Goal: Book appointment/travel/reservation

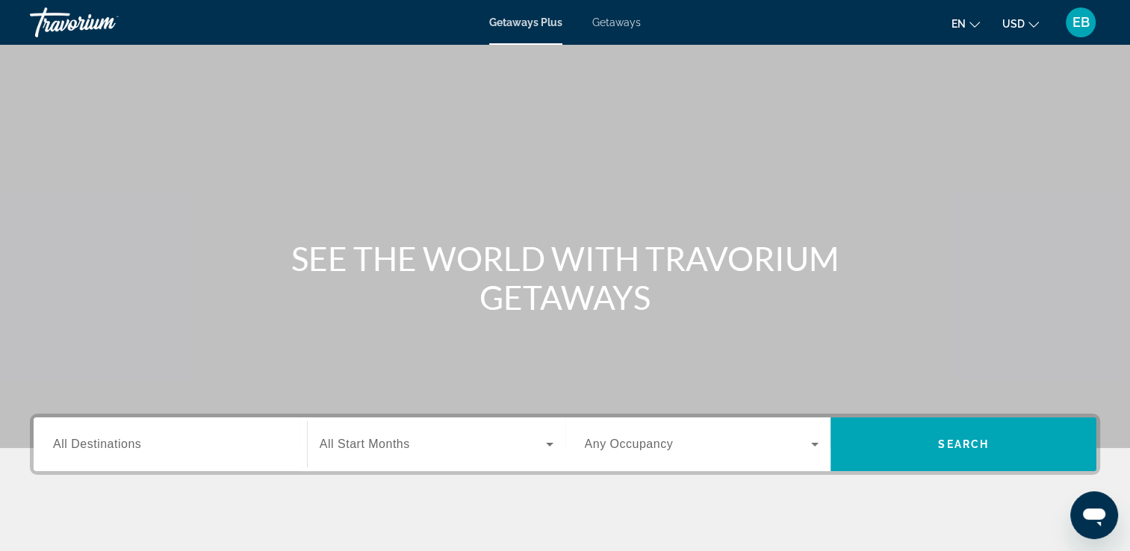
click at [612, 23] on span "Getaways" at bounding box center [616, 22] width 49 height 12
click at [117, 444] on span "All Destinations" at bounding box center [97, 444] width 88 height 13
click at [117, 444] on input "Destination All Destinations" at bounding box center [170, 445] width 234 height 18
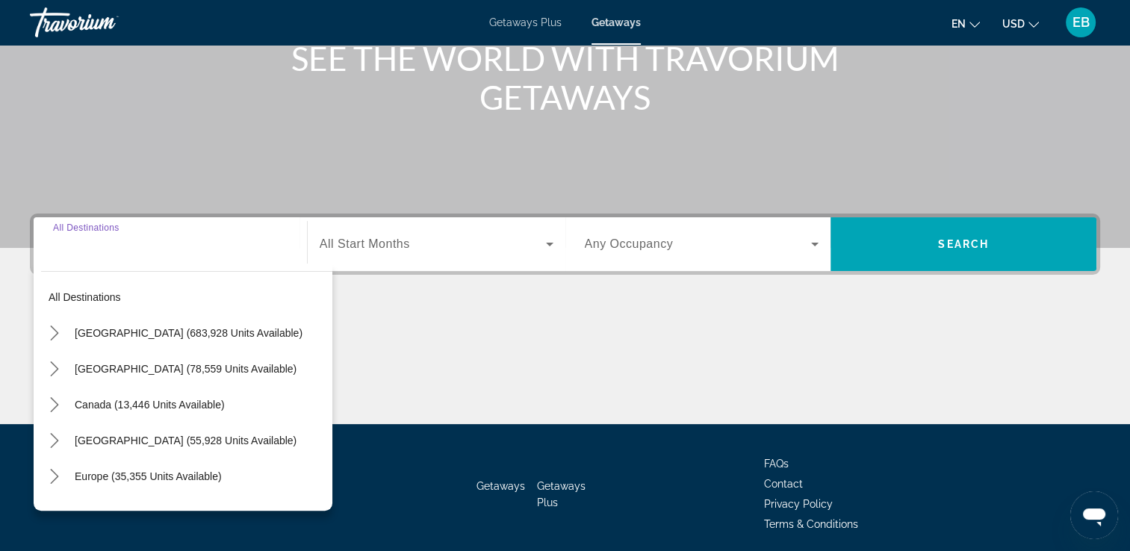
scroll to position [255, 0]
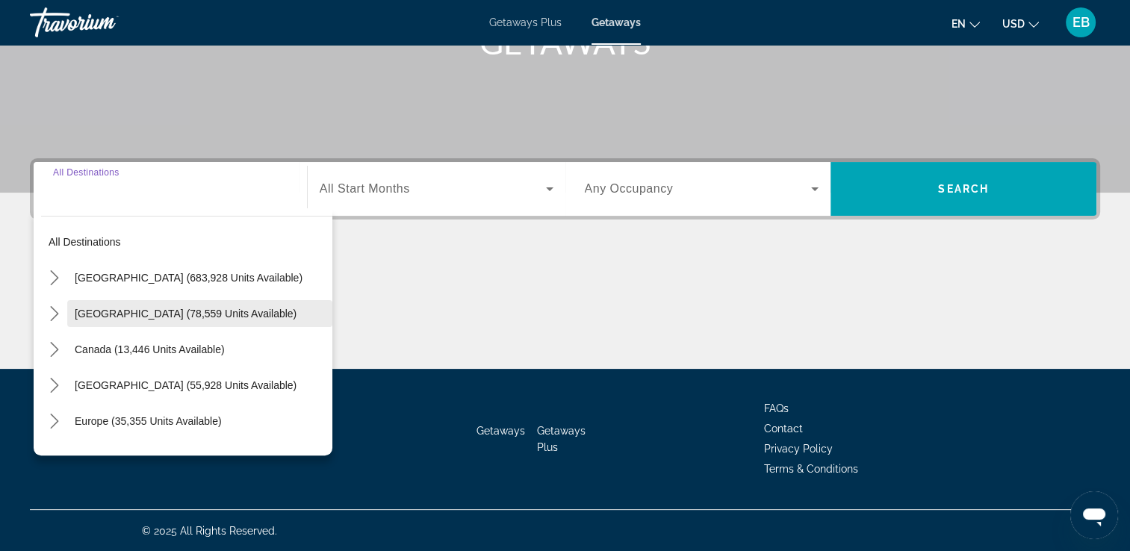
click at [132, 312] on span "[GEOGRAPHIC_DATA] (78,559 units available)" at bounding box center [186, 314] width 222 height 12
type input "**********"
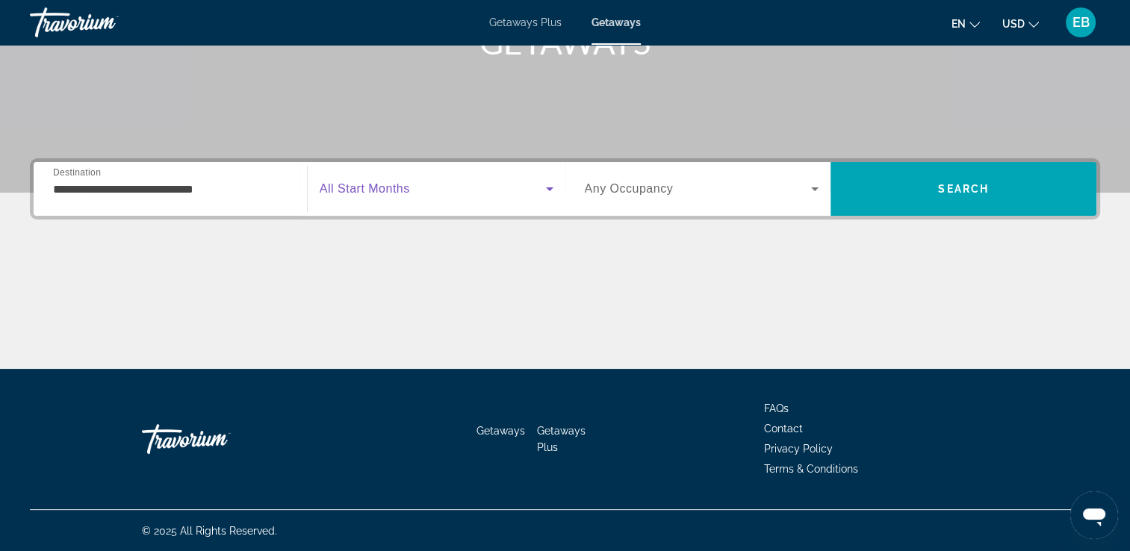
click at [550, 189] on icon "Search widget" at bounding box center [549, 189] width 7 height 4
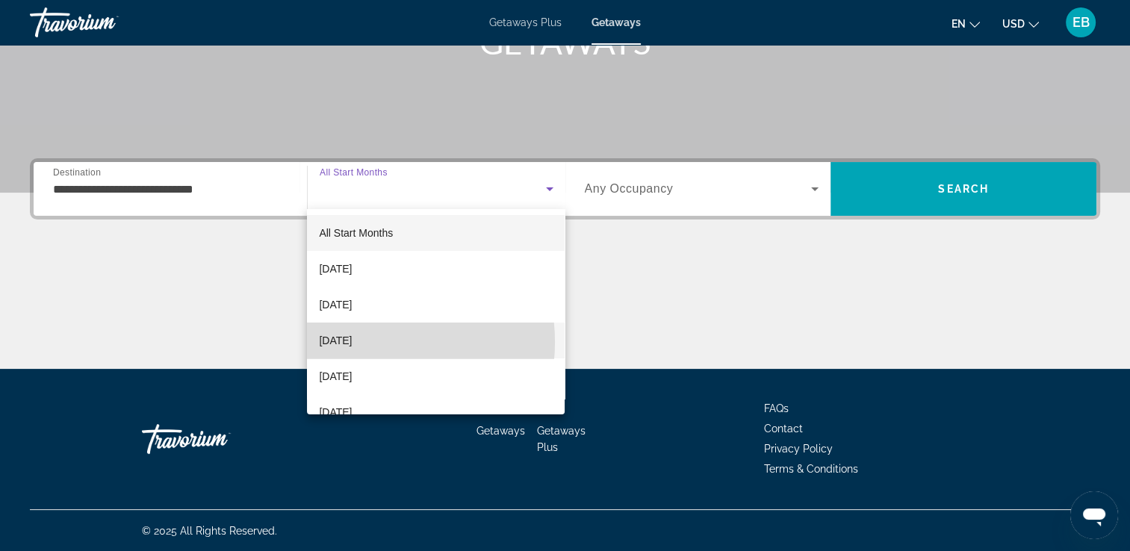
click at [352, 342] on span "[DATE]" at bounding box center [335, 341] width 33 height 18
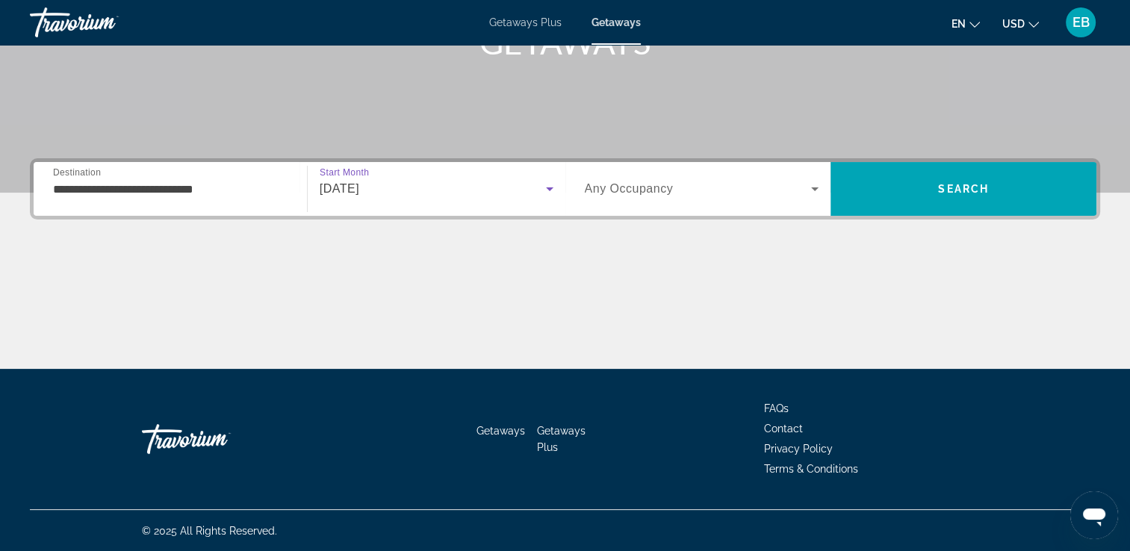
click at [814, 186] on icon "Search widget" at bounding box center [815, 189] width 18 height 18
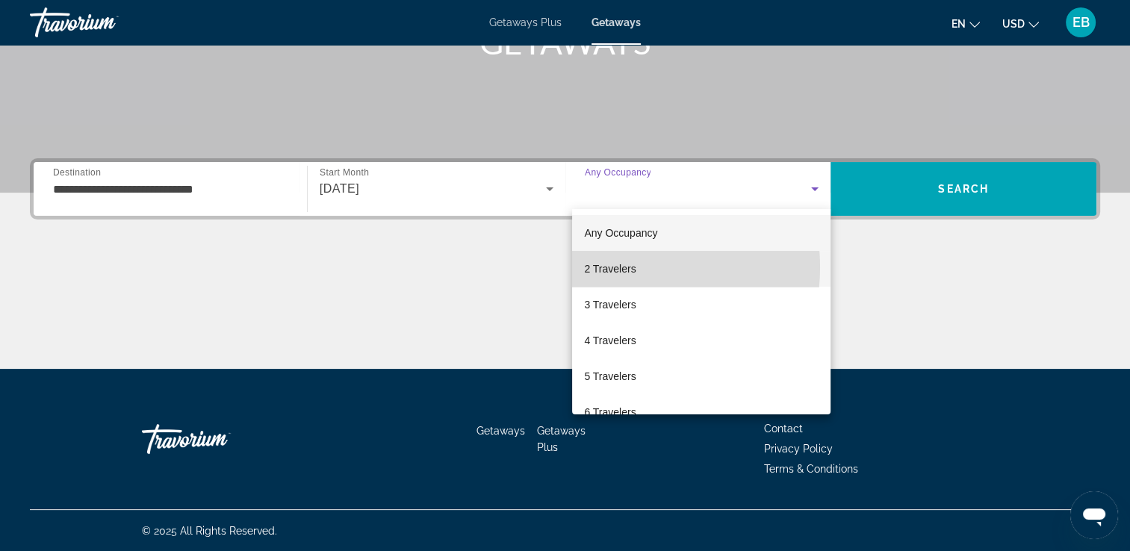
click at [617, 267] on span "2 Travelers" at bounding box center [610, 269] width 52 height 18
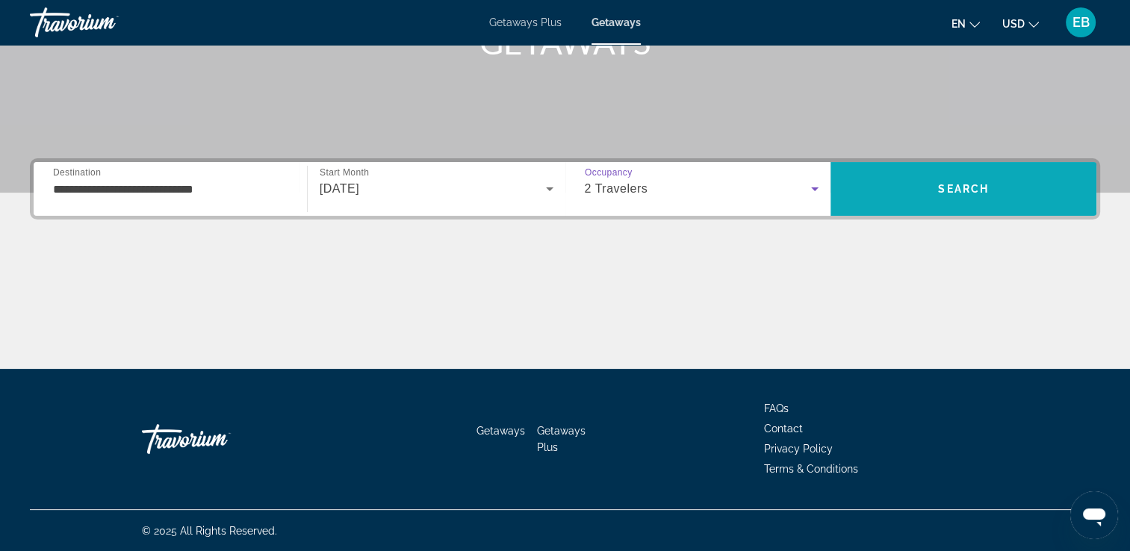
click at [965, 190] on span "Search" at bounding box center [963, 189] width 51 height 12
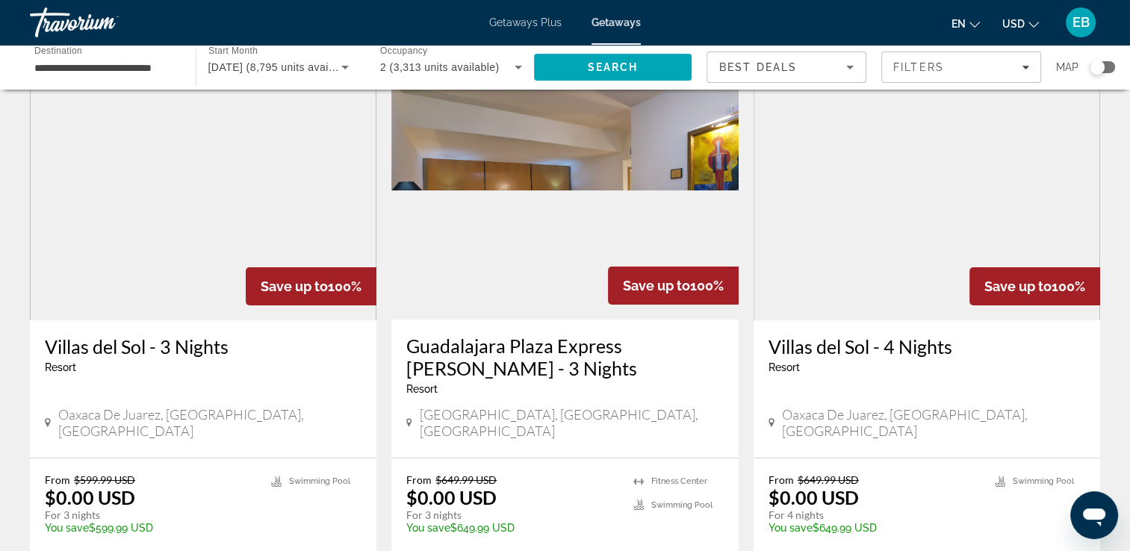
scroll to position [60, 0]
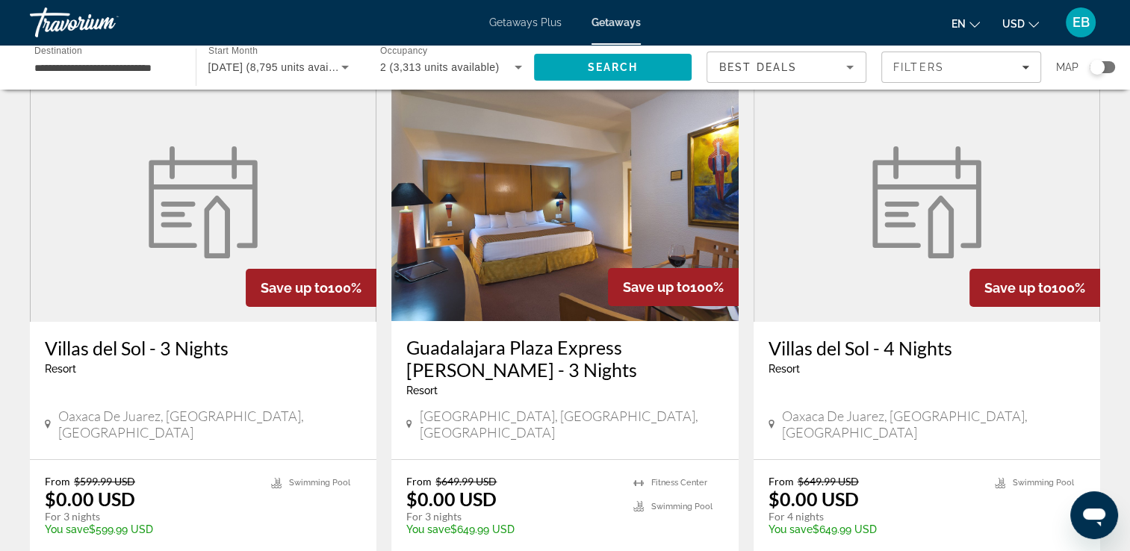
click at [849, 69] on icon "Sort by" at bounding box center [850, 67] width 18 height 18
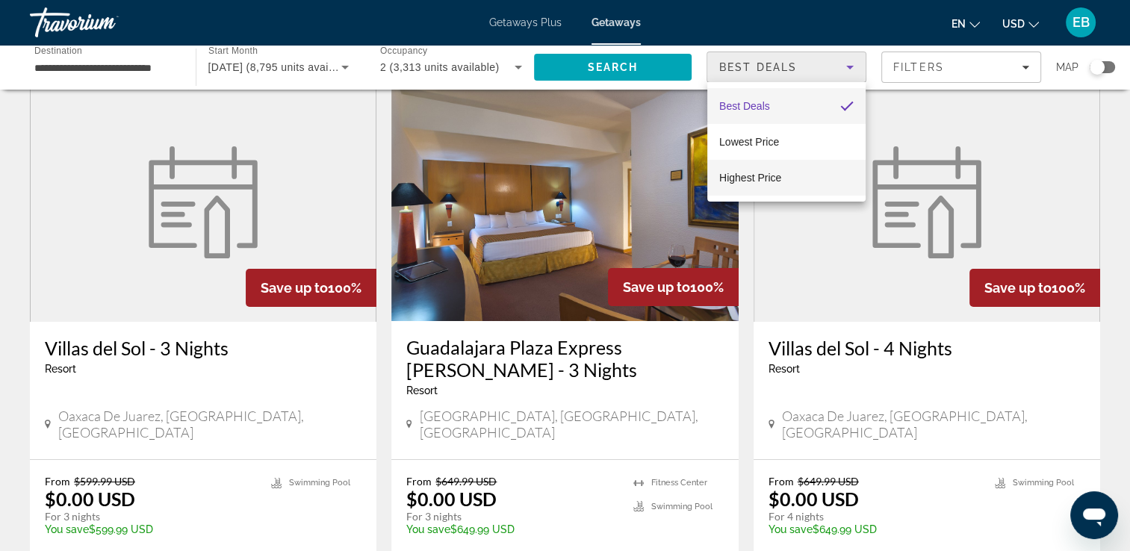
click at [774, 176] on span "Highest Price" at bounding box center [750, 178] width 62 height 12
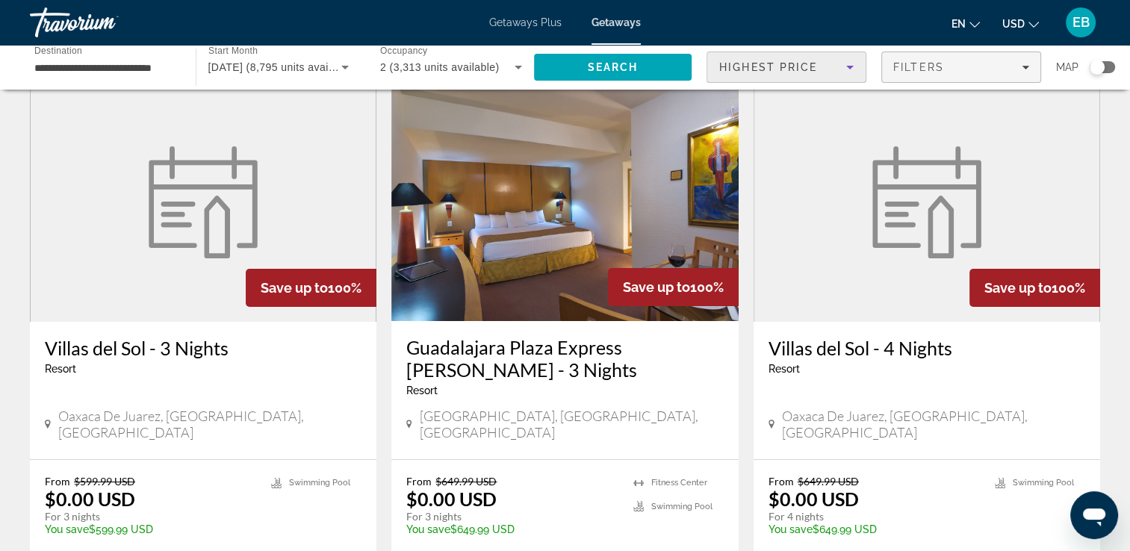
click at [1025, 67] on icon "Filters" at bounding box center [1024, 68] width 7 height 4
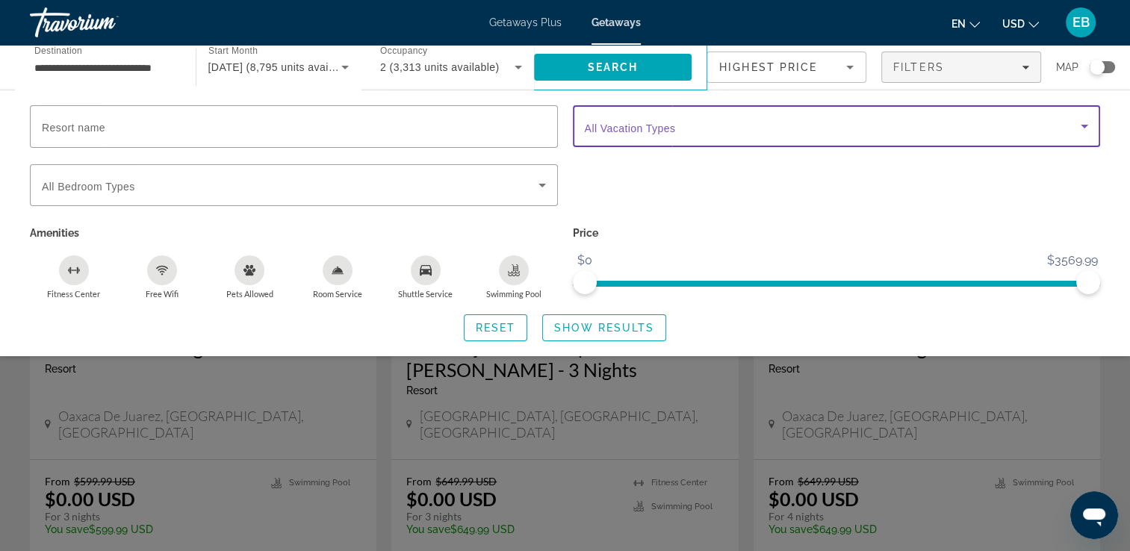
click at [1083, 128] on icon "Search widget" at bounding box center [1084, 126] width 18 height 18
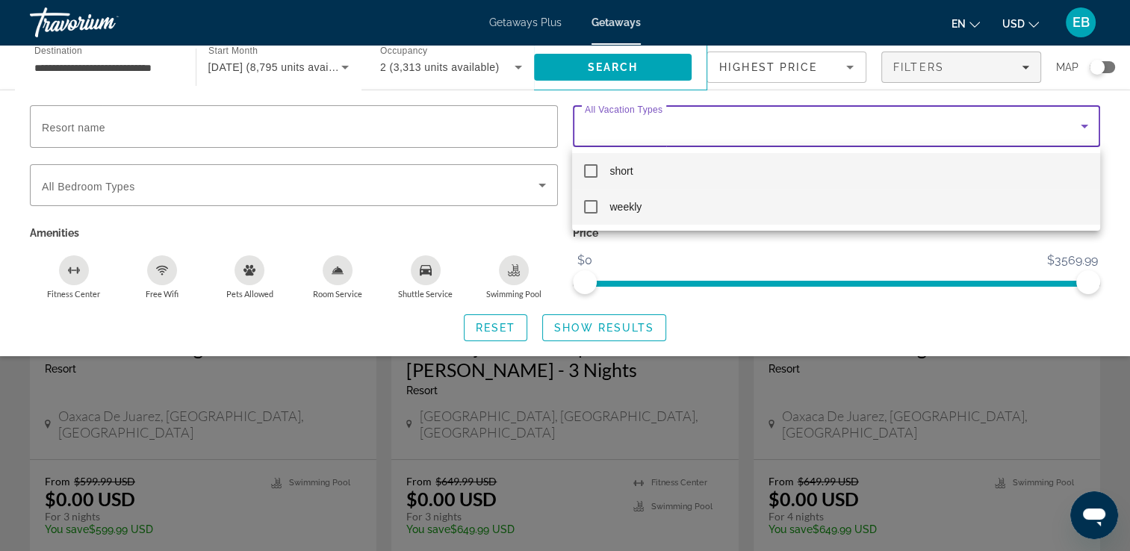
click at [588, 205] on mat-pseudo-checkbox at bounding box center [590, 206] width 13 height 13
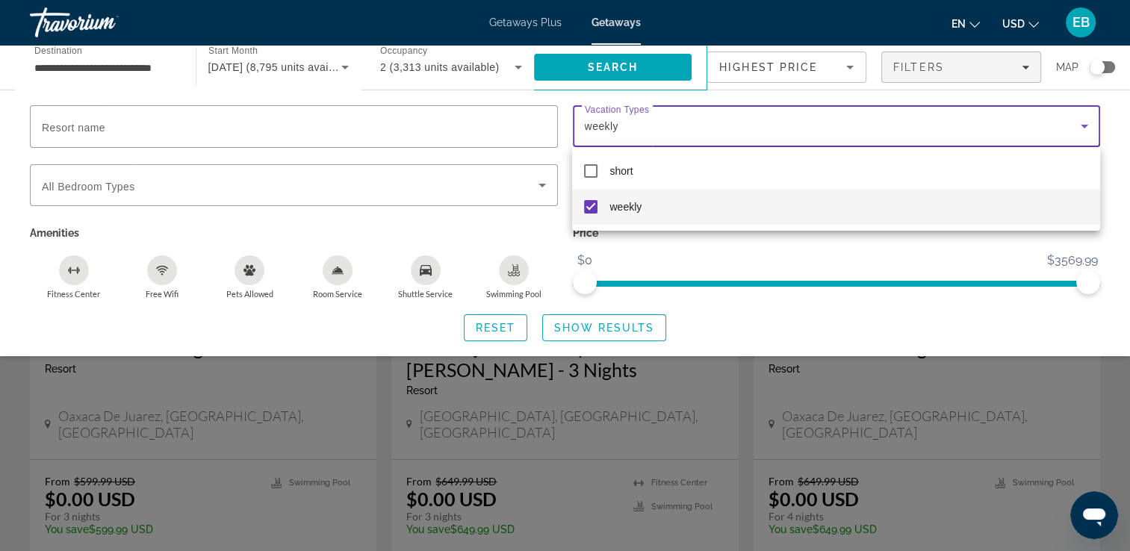
click at [57, 130] on div at bounding box center [565, 275] width 1130 height 551
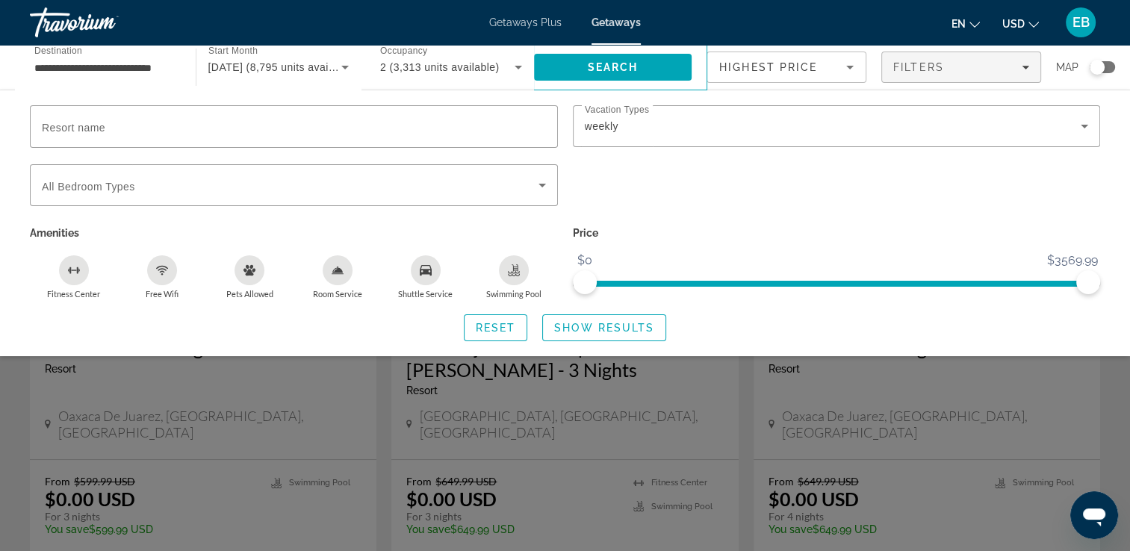
click at [849, 67] on icon "Sort by" at bounding box center [849, 68] width 7 height 4
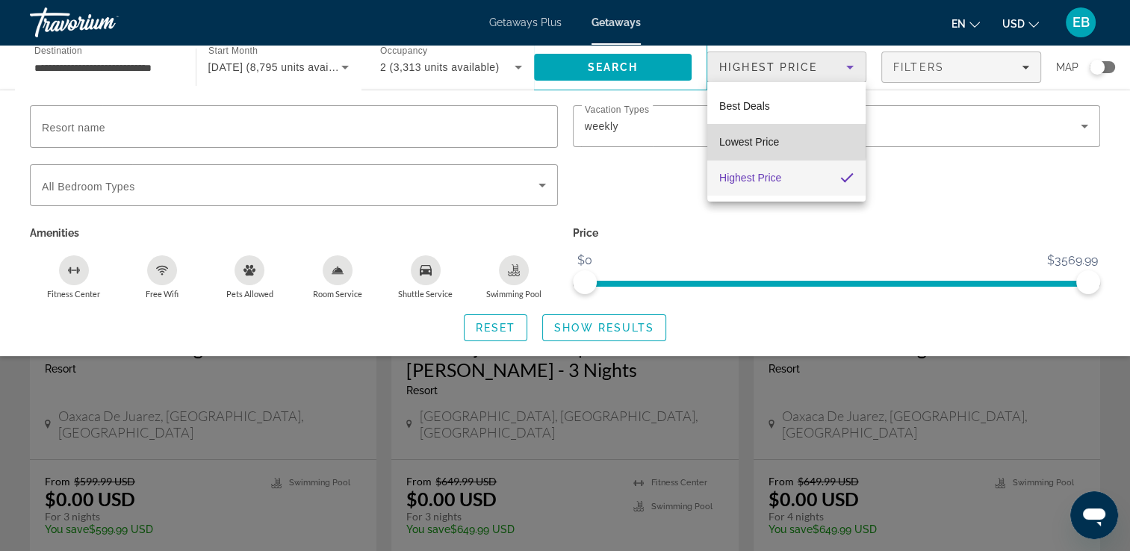
click at [783, 141] on mat-option "Lowest Price" at bounding box center [786, 142] width 158 height 36
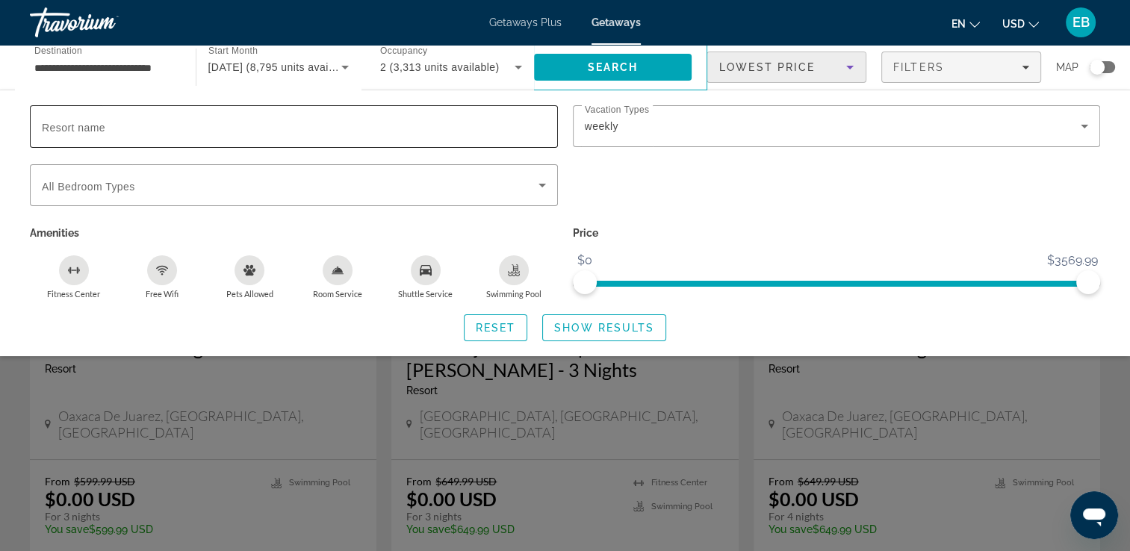
click at [63, 127] on span "Resort name" at bounding box center [73, 128] width 63 height 12
click at [63, 127] on input "Resort name" at bounding box center [294, 127] width 504 height 18
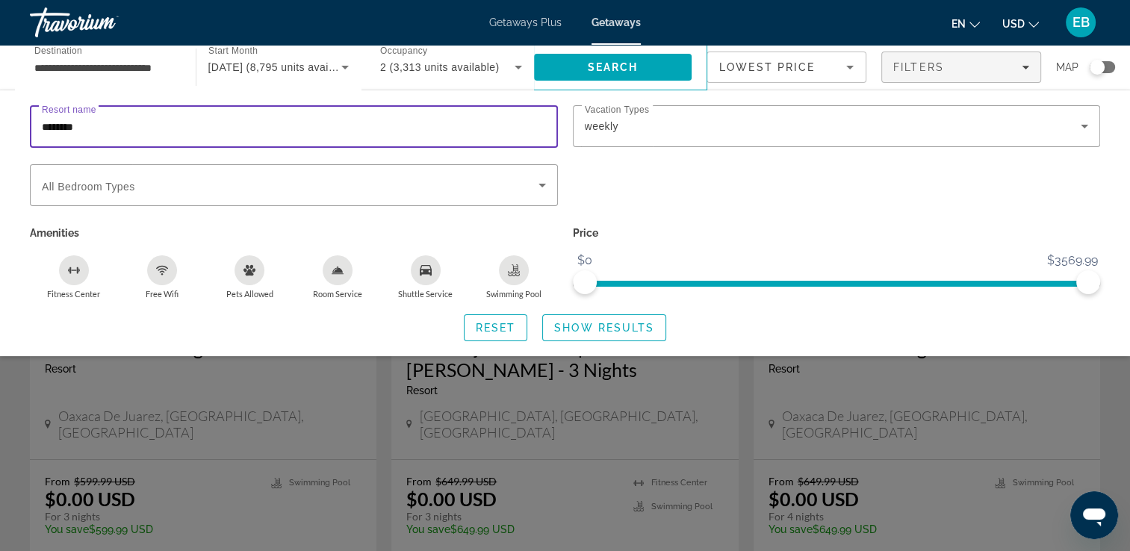
type input "********"
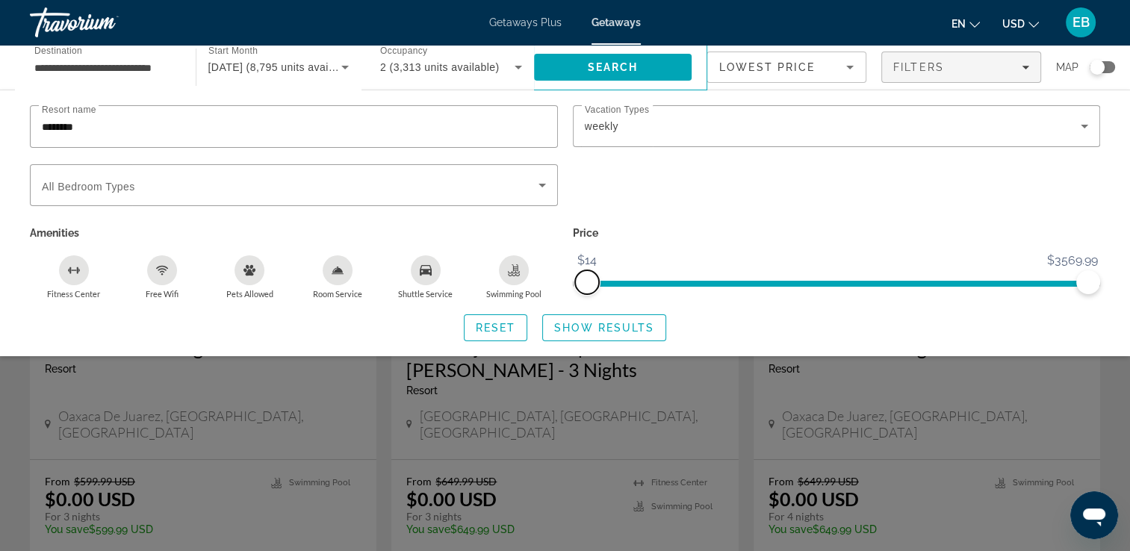
click at [586, 282] on span "ngx-slider" at bounding box center [587, 282] width 24 height 24
click at [594, 284] on span "ngx-slider" at bounding box center [587, 282] width 24 height 24
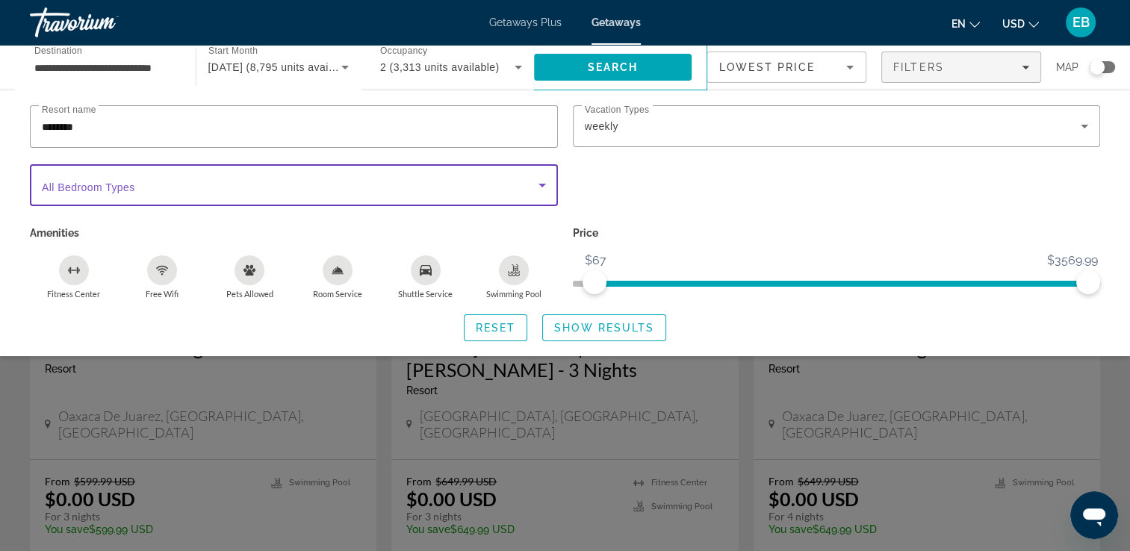
click at [544, 184] on icon "Search widget" at bounding box center [541, 186] width 7 height 4
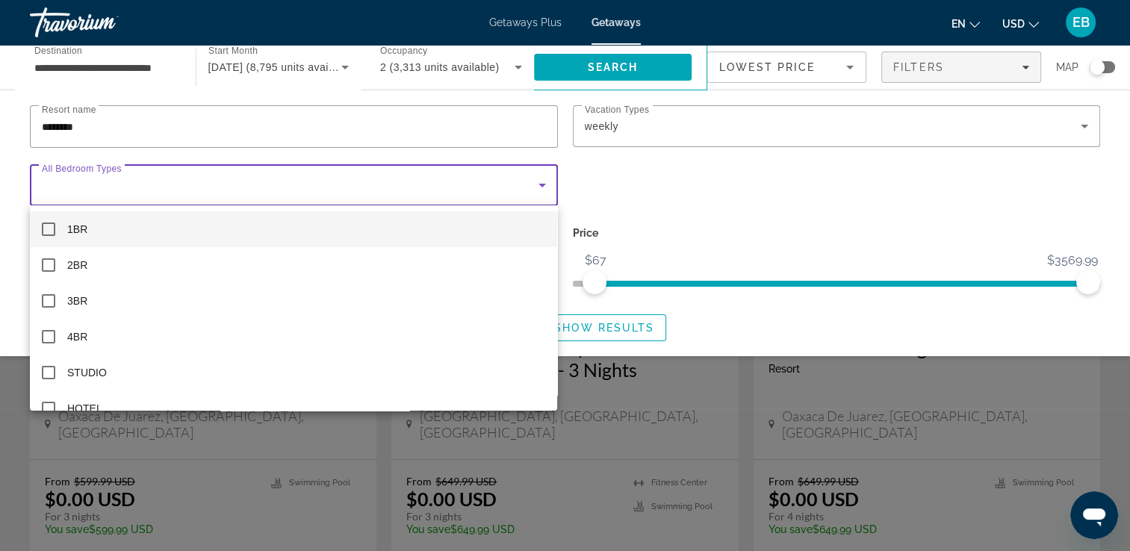
click at [50, 228] on mat-pseudo-checkbox at bounding box center [48, 229] width 13 height 13
click at [860, 208] on div at bounding box center [565, 275] width 1130 height 551
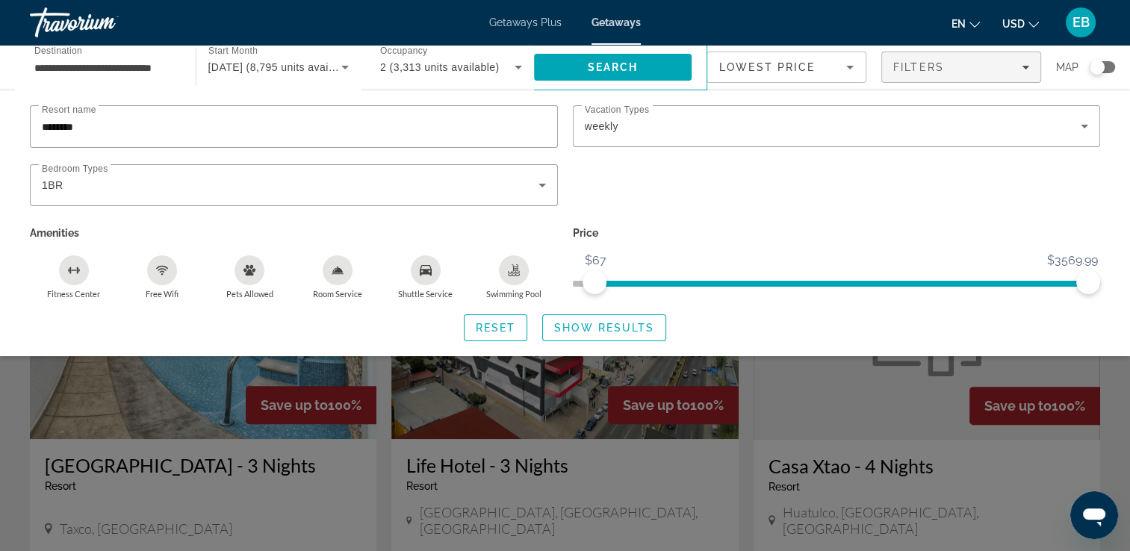
scroll to position [541, 0]
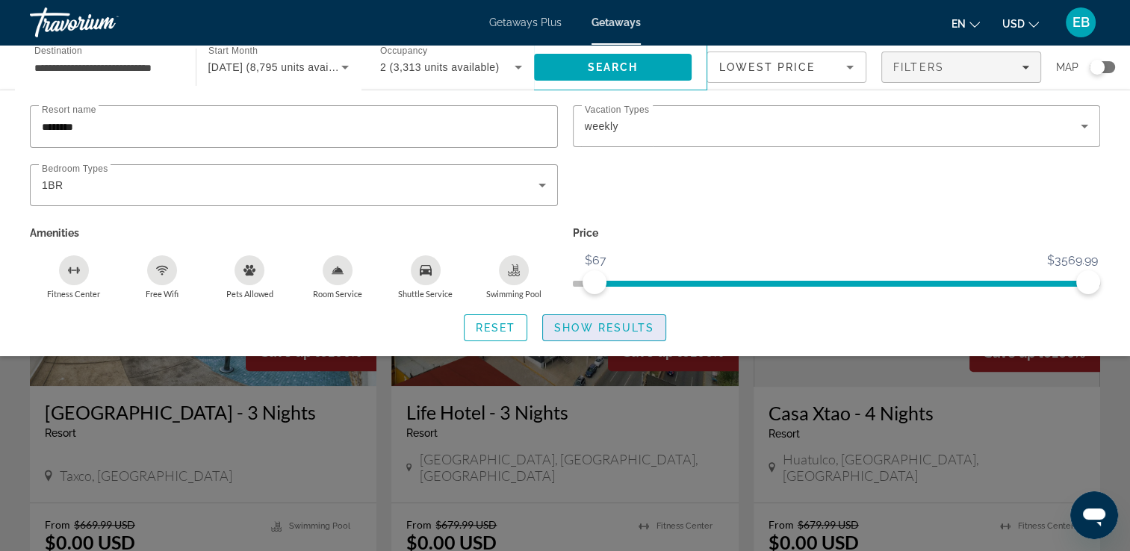
click at [603, 326] on span "Show Results" at bounding box center [604, 328] width 100 height 12
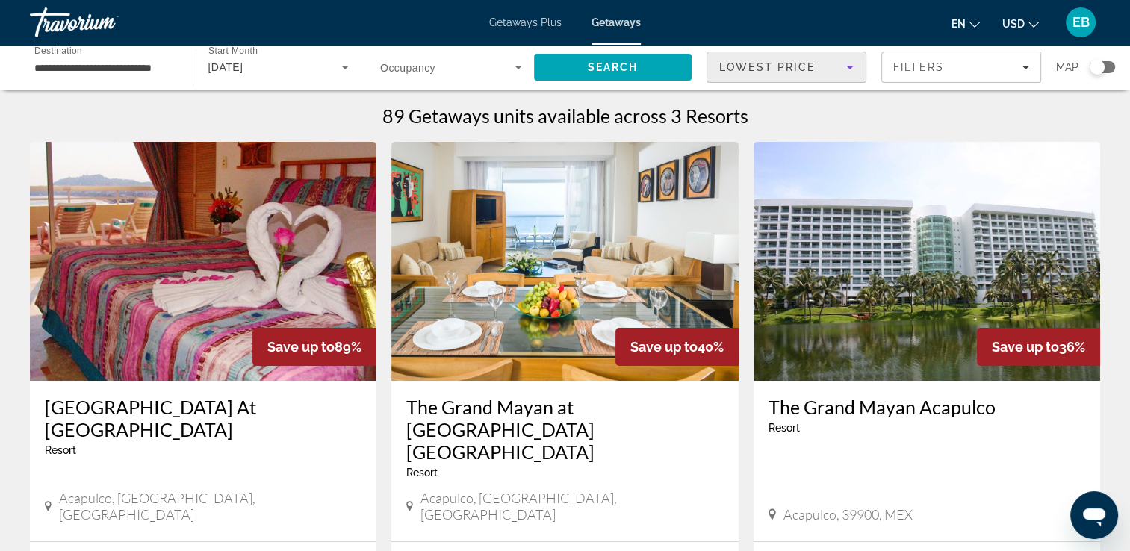
click at [850, 66] on icon "Sort by" at bounding box center [849, 68] width 7 height 4
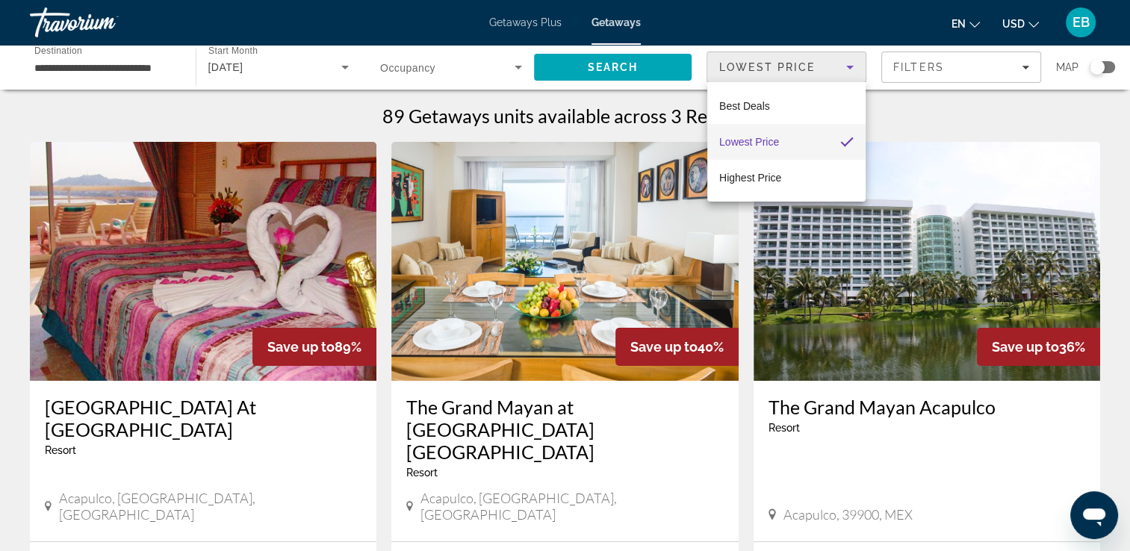
click at [1108, 120] on div at bounding box center [565, 275] width 1130 height 551
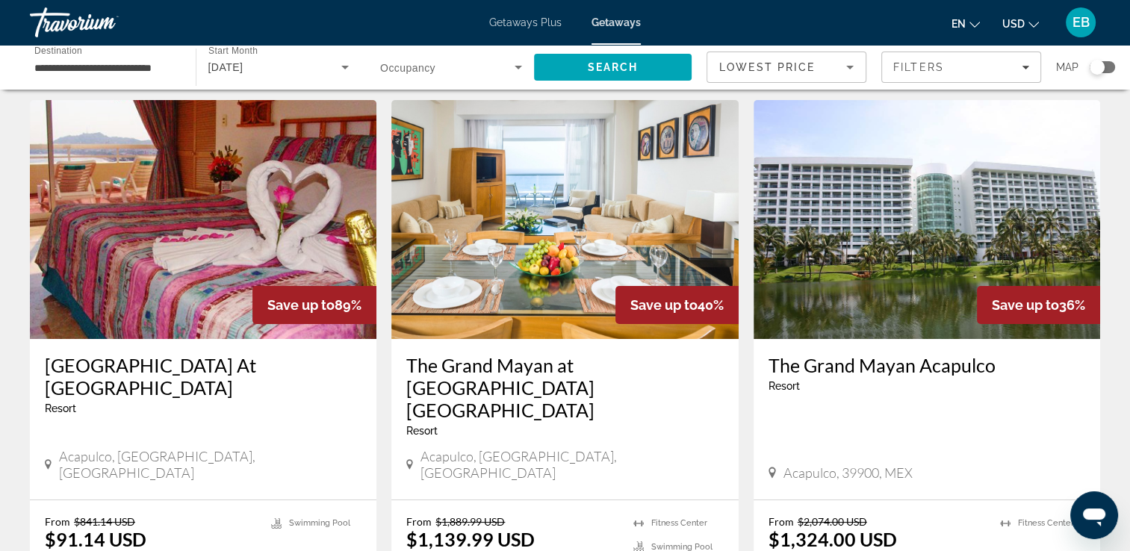
scroll to position [72, 0]
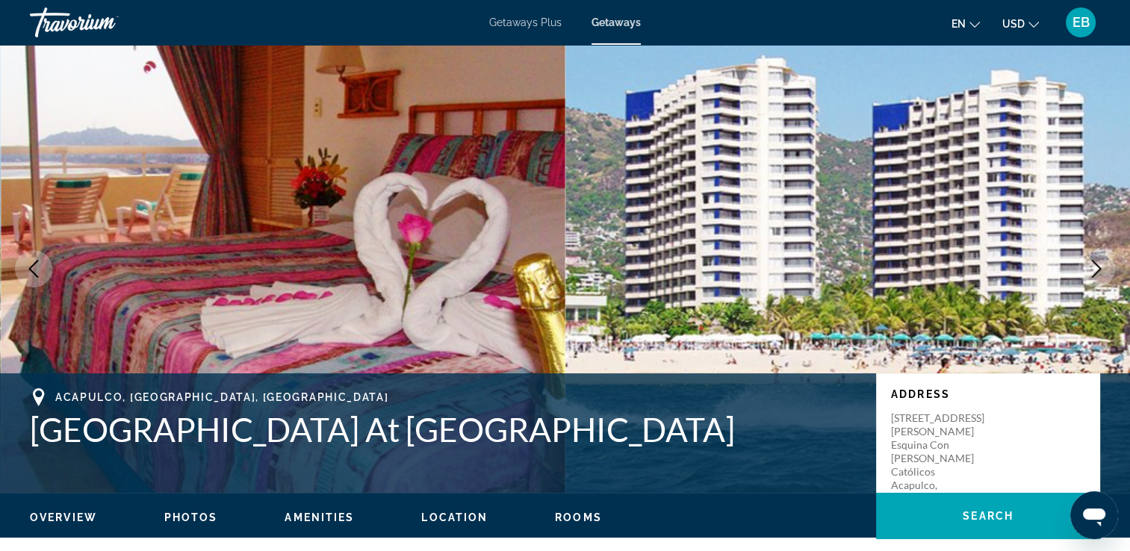
click at [1030, 181] on img "Main content" at bounding box center [847, 269] width 565 height 448
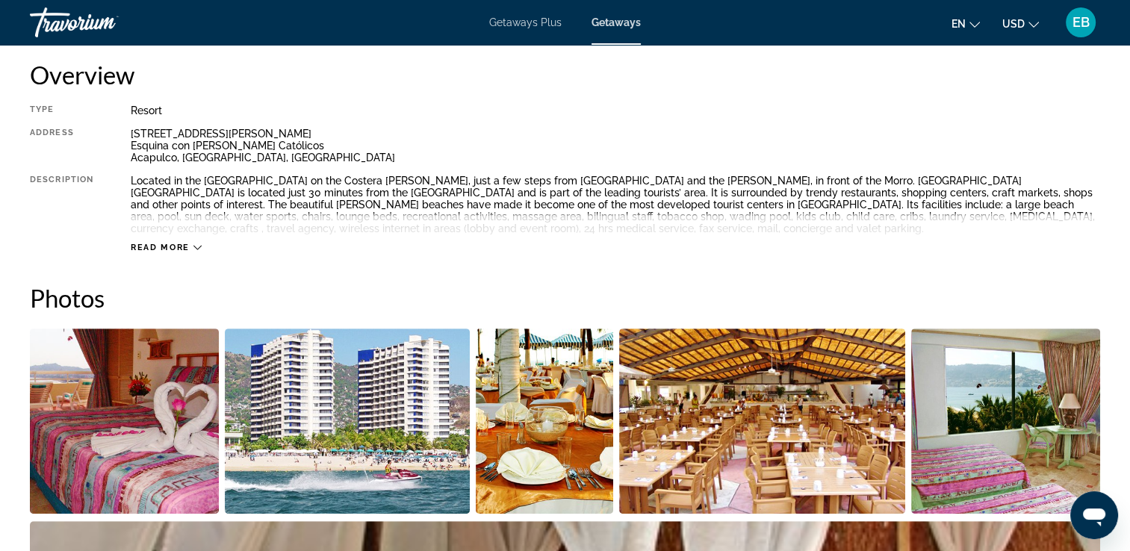
scroll to position [538, 0]
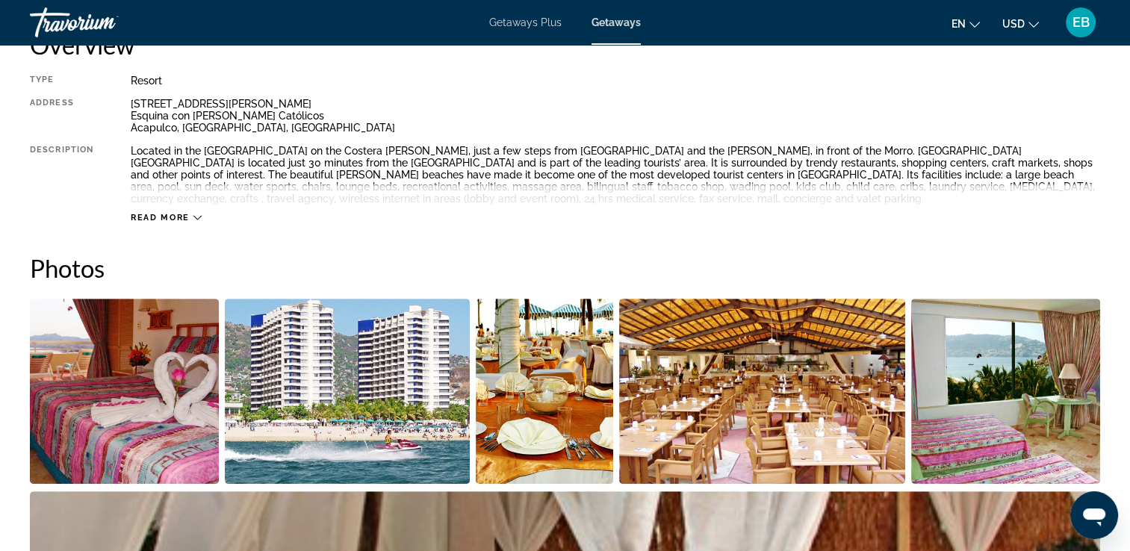
click at [185, 216] on span "Read more" at bounding box center [160, 218] width 59 height 10
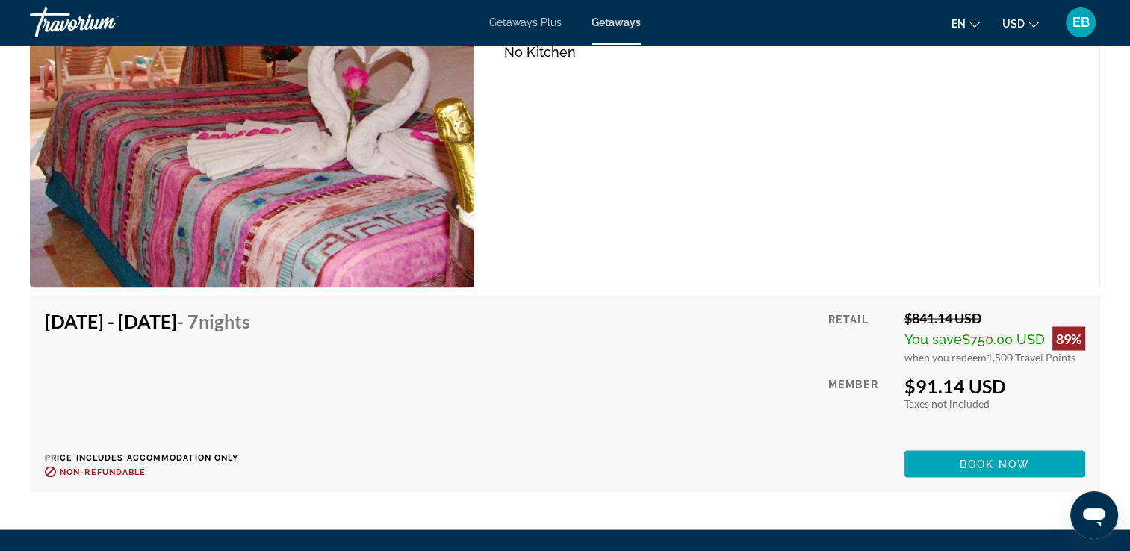
scroll to position [2479, 0]
